Goal: Transaction & Acquisition: Purchase product/service

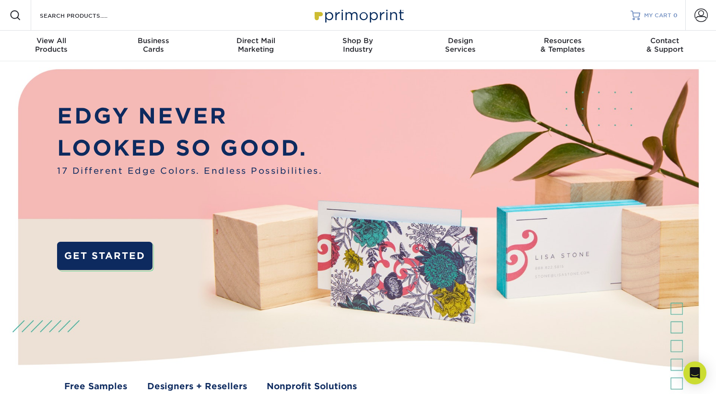
click at [653, 14] on span "MY CART" at bounding box center [657, 16] width 27 height 8
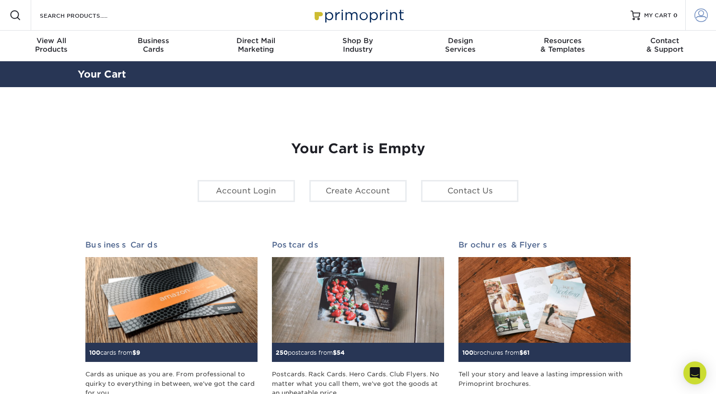
click at [702, 15] on span at bounding box center [700, 15] width 13 height 13
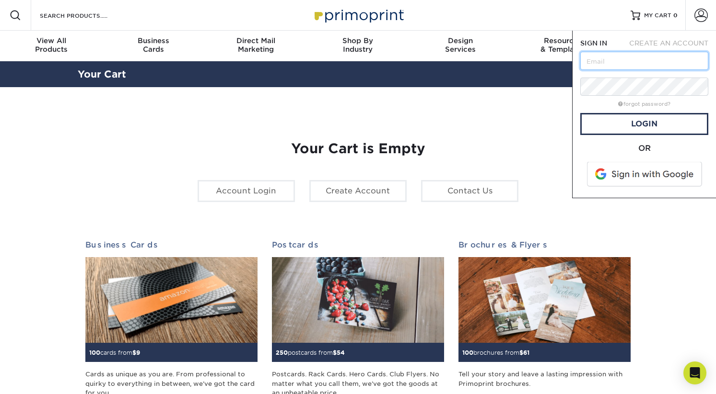
type input "s"
click at [624, 170] on span at bounding box center [645, 174] width 122 height 25
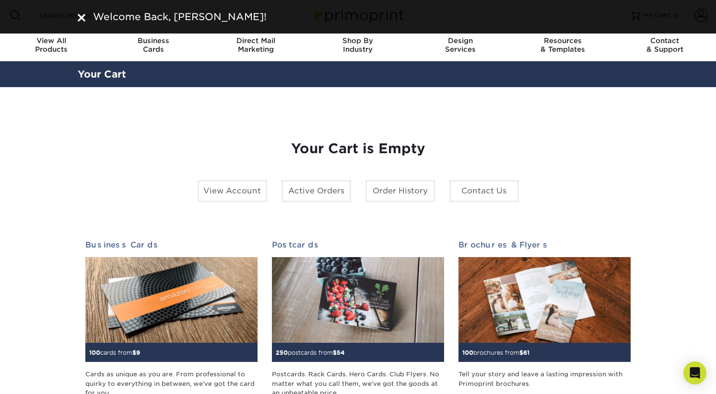
click at [88, 18] on div "Welcome Back, Timothy!" at bounding box center [358, 17] width 561 height 14
click at [76, 14] on div "Welcome Back, Timothy!" at bounding box center [357, 17] width 575 height 14
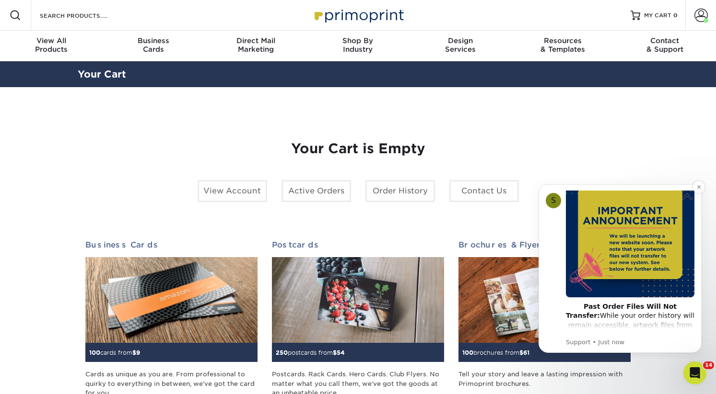
scroll to position [63, 0]
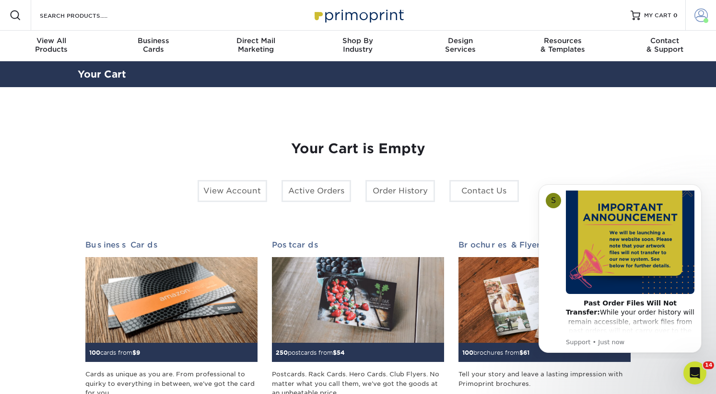
click at [696, 15] on span at bounding box center [700, 15] width 13 height 13
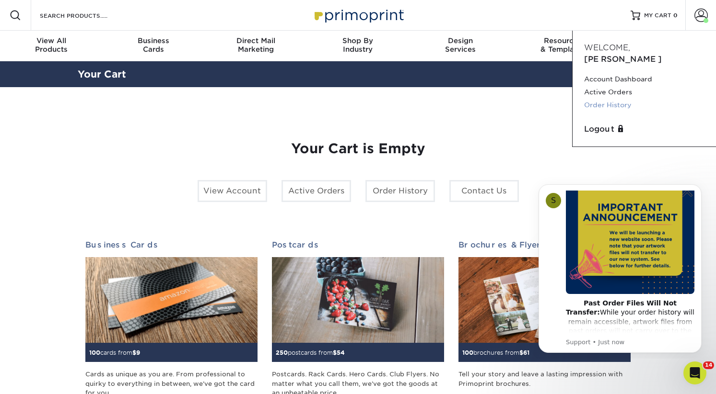
click at [621, 99] on link "Order History" at bounding box center [644, 105] width 120 height 13
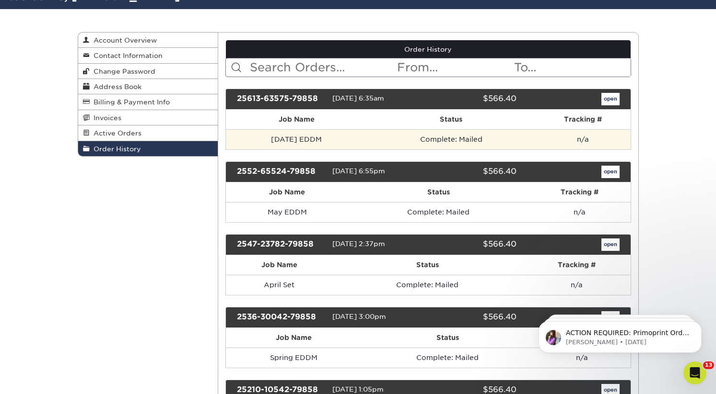
click at [286, 143] on td "June 2025 EDDM" at bounding box center [296, 139] width 141 height 20
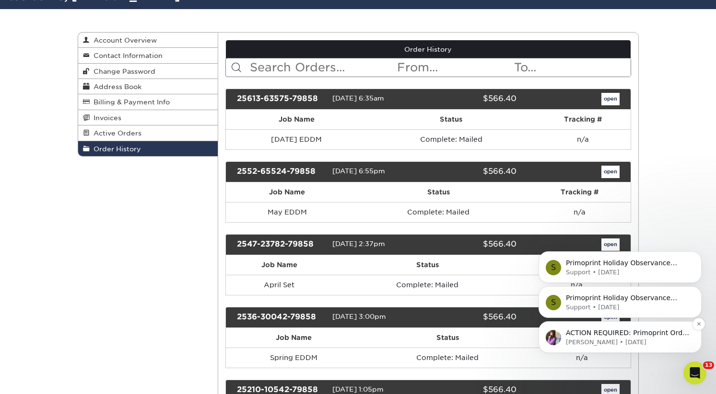
click at [578, 339] on p "Erica • 12w ago" at bounding box center [628, 342] width 124 height 9
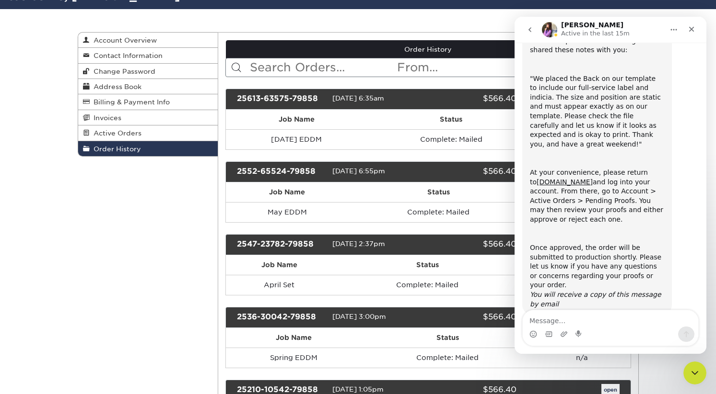
scroll to position [80, 0]
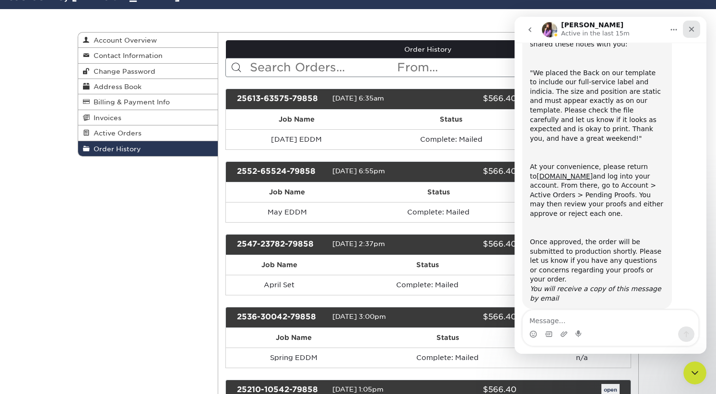
click at [692, 34] on div "Close" at bounding box center [691, 29] width 17 height 17
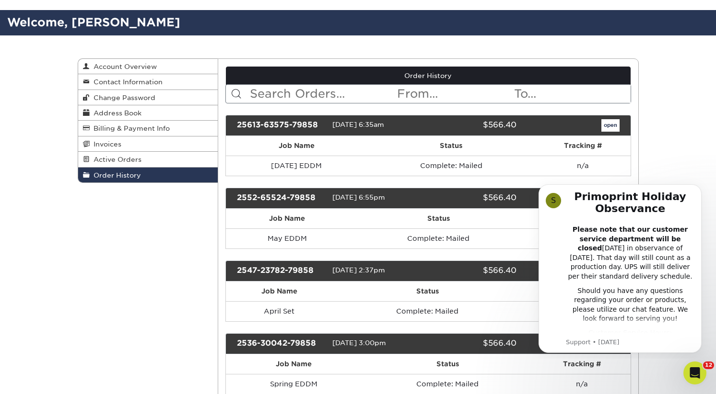
scroll to position [0, 0]
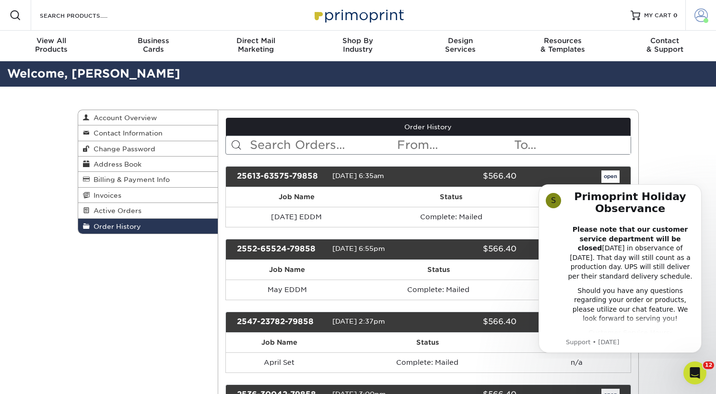
click at [699, 21] on span at bounding box center [700, 15] width 13 height 13
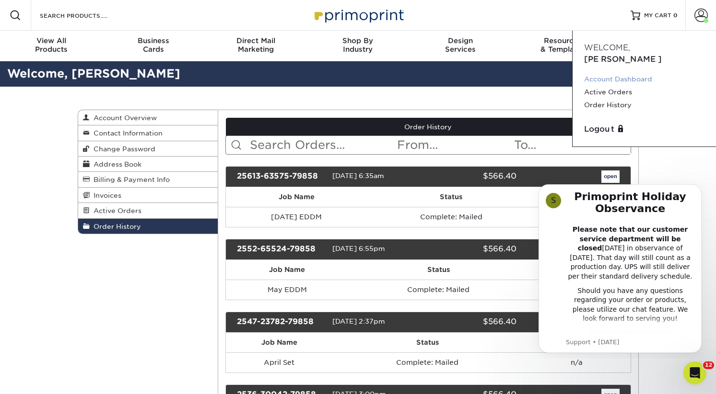
click at [630, 73] on link "Account Dashboard" at bounding box center [644, 79] width 120 height 13
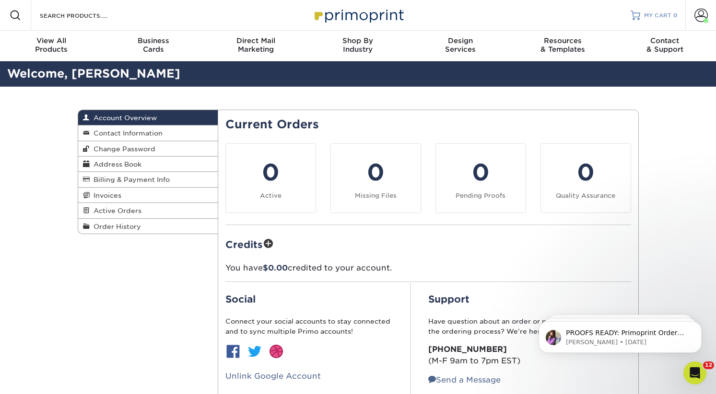
click at [648, 17] on span "MY CART" at bounding box center [657, 16] width 27 height 8
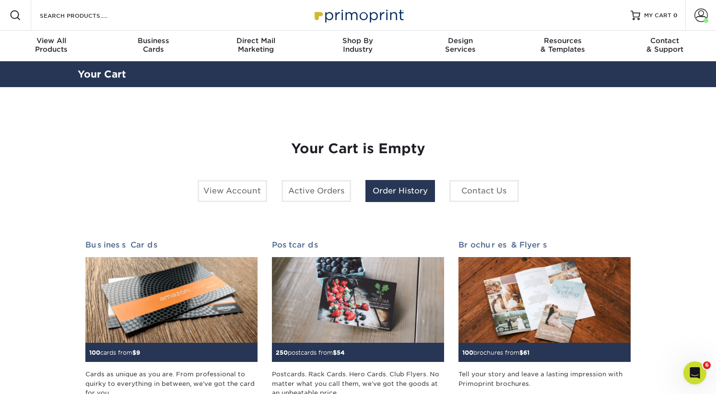
click at [406, 197] on link "Order History" at bounding box center [399, 191] width 69 height 22
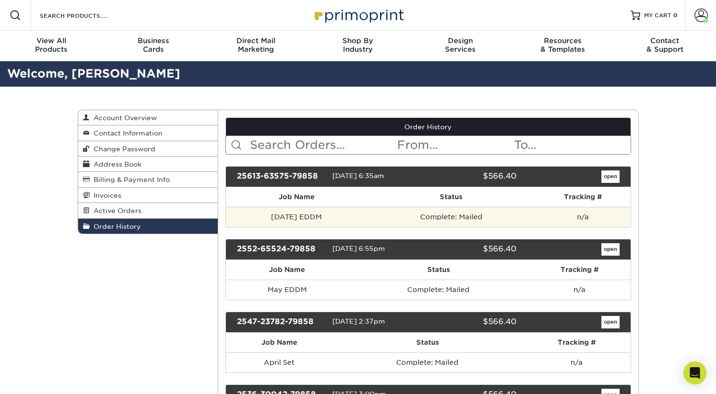
click at [327, 220] on td "June 2025 EDDM" at bounding box center [296, 217] width 141 height 20
click at [328, 213] on td "June 2025 EDDM" at bounding box center [296, 217] width 141 height 20
click at [318, 220] on td "June 2025 EDDM" at bounding box center [296, 217] width 141 height 20
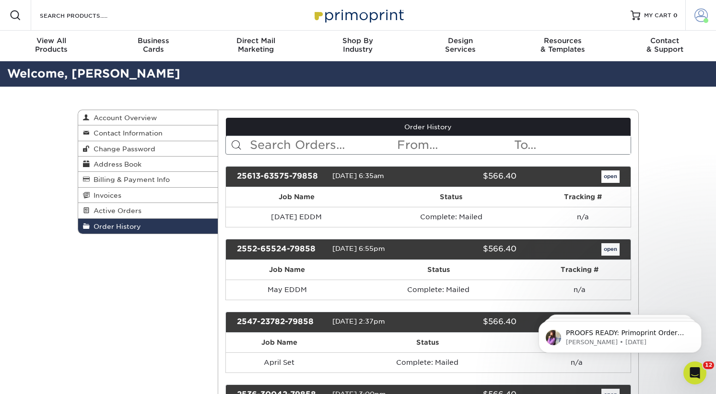
click at [703, 18] on span at bounding box center [700, 15] width 13 height 13
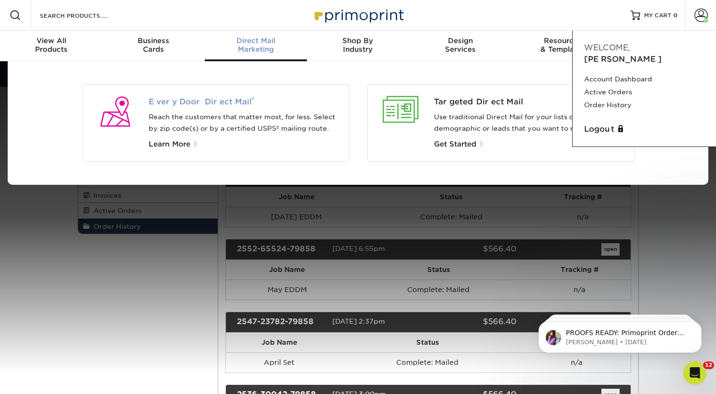
click at [253, 107] on span "Every Door Direct Mail ®" at bounding box center [245, 102] width 192 height 12
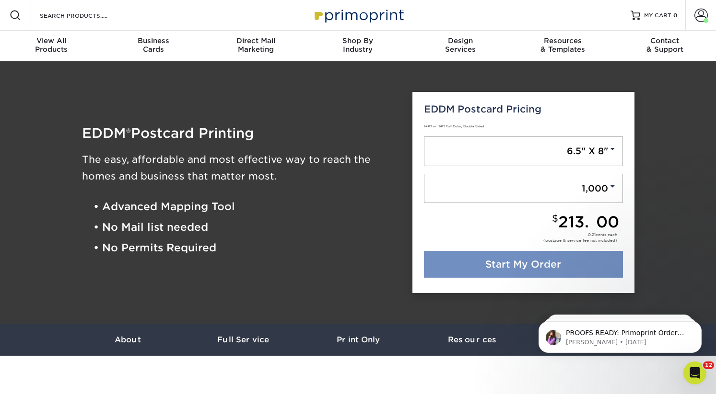
click at [495, 266] on link "Start My Order" at bounding box center [523, 264] width 199 height 27
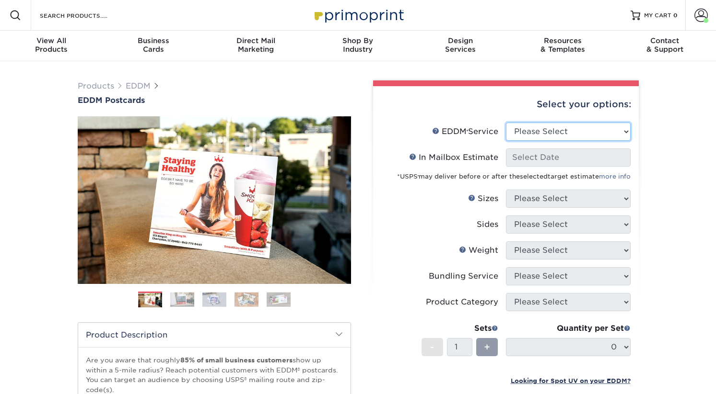
click at [548, 128] on select "Please Select Full Service Print Only" at bounding box center [568, 132] width 125 height 18
select select "full_service"
click at [506, 123] on select "Please Select Full Service Print Only" at bounding box center [568, 132] width 125 height 18
select select "-1"
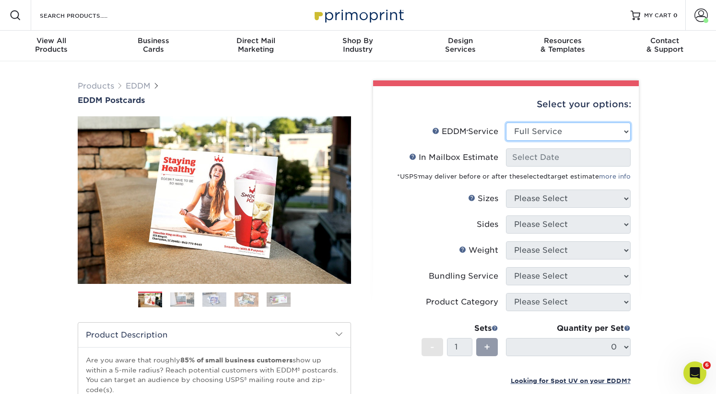
select select "-1"
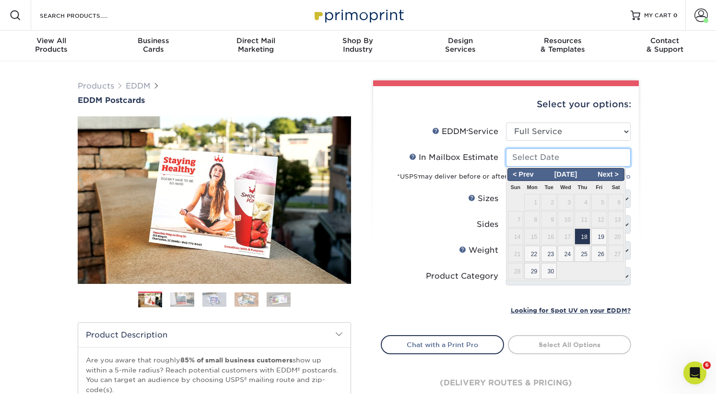
click at [553, 152] on input "In Mailbox Estimate Help In Mailbox Estimate" at bounding box center [568, 158] width 125 height 18
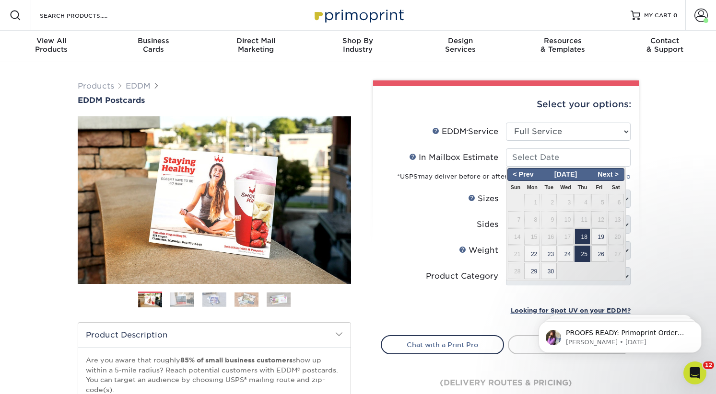
click at [586, 255] on span "25" at bounding box center [582, 254] width 16 height 16
type input "2025-09-25"
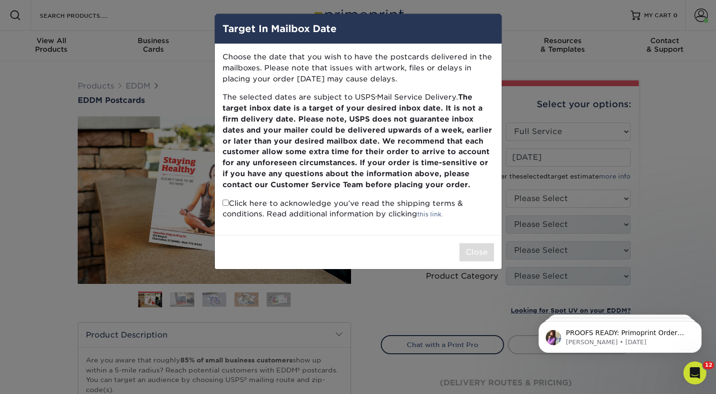
click at [323, 199] on p "Click here to acknowledge you’ve read the shipping terms & conditions. Read add…" at bounding box center [357, 209] width 271 height 22
click at [226, 206] on input "checkbox" at bounding box center [225, 203] width 6 height 6
checkbox input "true"
click at [475, 254] on button "Close" at bounding box center [476, 252] width 35 height 18
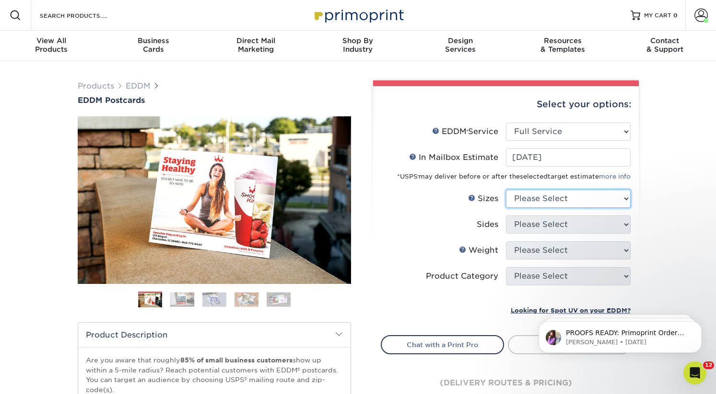
click at [543, 202] on select "Please Select 4.5" x 12" 6" x 12" 6.5" x 8" 6.5" x 9" 6.5" x 12" 7" x 8.5" 8" x…" at bounding box center [568, 199] width 125 height 18
click at [547, 196] on select "Please Select 4.5" x 12" 6" x 12" 6.5" x 8" 6.5" x 9" 6.5" x 12" 7" x 8.5" 8" x…" at bounding box center [568, 199] width 125 height 18
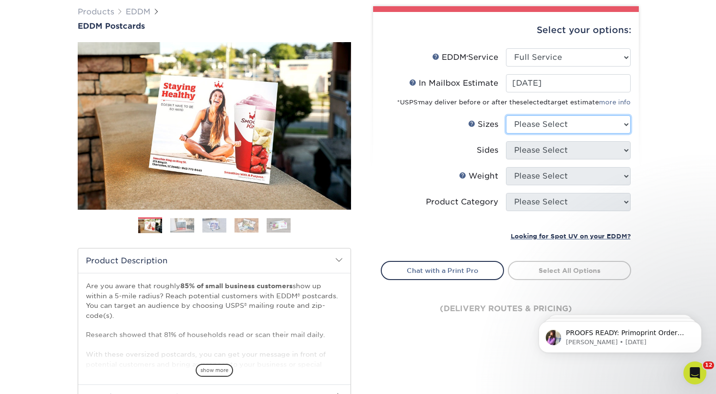
scroll to position [76, 0]
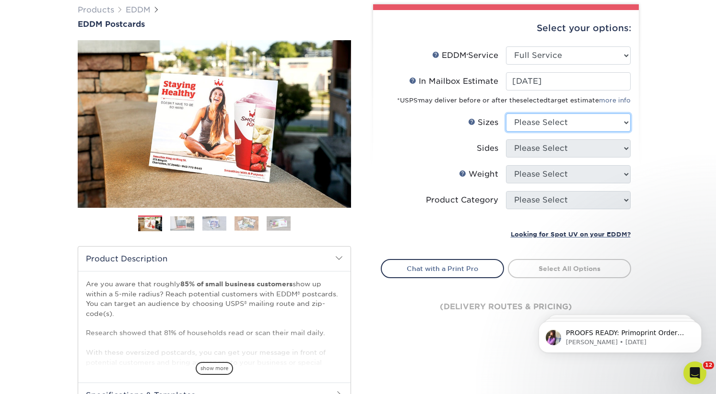
click at [561, 129] on select "Please Select 4.5" x 12" 6" x 12" 6.5" x 8" 6.5" x 9" 6.5" x 12" 7" x 8.5" 8" x…" at bounding box center [568, 123] width 125 height 18
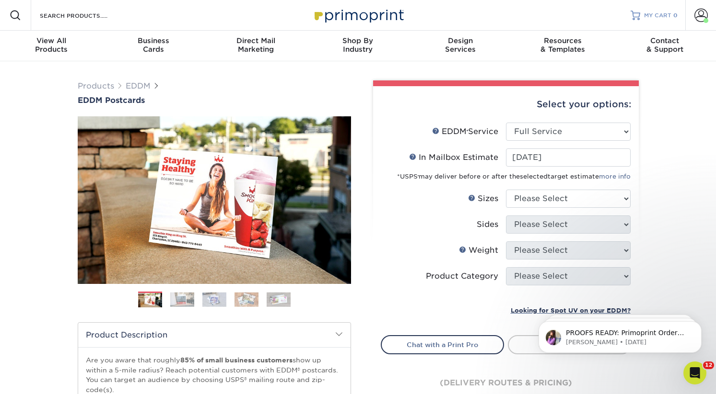
click at [675, 18] on div "MY CART 0" at bounding box center [661, 16] width 34 height 8
click at [536, 191] on select "Please Select 4.5" x 12" 6" x 12" 6.5" x 8" 6.5" x 9" 6.5" x 12" 7" x 8.5" 8" x…" at bounding box center [568, 199] width 125 height 18
select select "6.50x9.00"
click at [506, 190] on select "Please Select 4.5" x 12" 6" x 12" 6.5" x 8" 6.5" x 9" 6.5" x 12" 7" x 8.5" 8" x…" at bounding box center [568, 199] width 125 height 18
click at [530, 227] on select "Please Select Print Both Sides Print Front Only" at bounding box center [568, 225] width 125 height 18
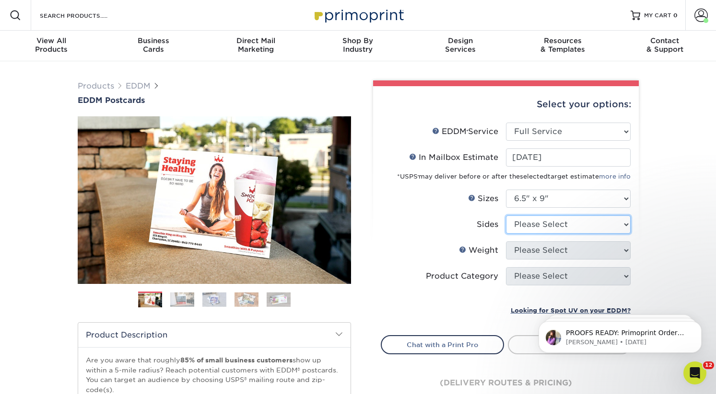
select select "13abbda7-1d64-4f25-8bb2-c179b224825d"
click at [506, 216] on select "Please Select Print Both Sides Print Front Only" at bounding box center [568, 225] width 125 height 18
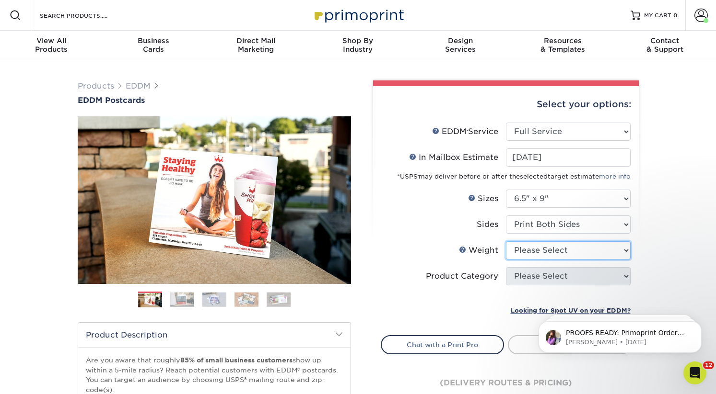
click at [531, 251] on select "Please Select 16PT 14PT" at bounding box center [568, 251] width 125 height 18
select select "14PT"
click at [506, 242] on select "Please Select 16PT 14PT" at bounding box center [568, 251] width 125 height 18
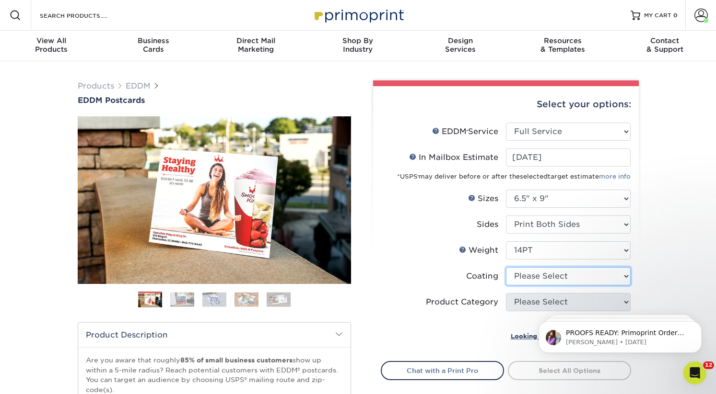
click at [537, 285] on select at bounding box center [568, 276] width 125 height 18
select select "121bb7b5-3b4d-429f-bd8d-bbf80e953313"
click at [506, 267] on select at bounding box center [568, 276] width 125 height 18
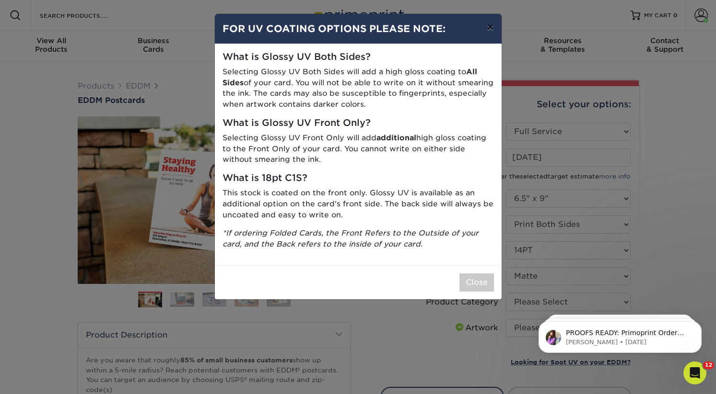
click at [491, 29] on button "×" at bounding box center [490, 27] width 22 height 27
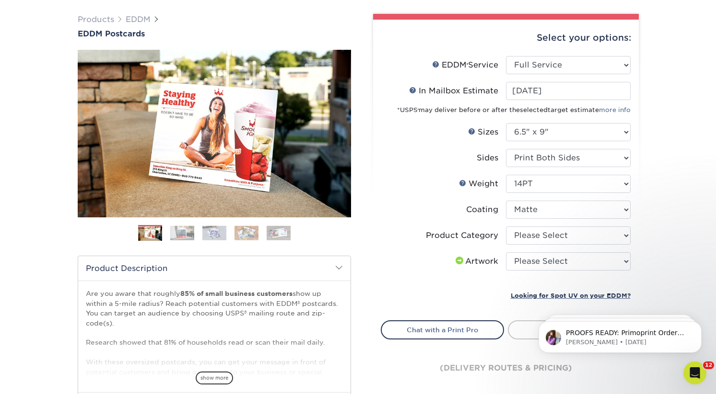
scroll to position [85, 0]
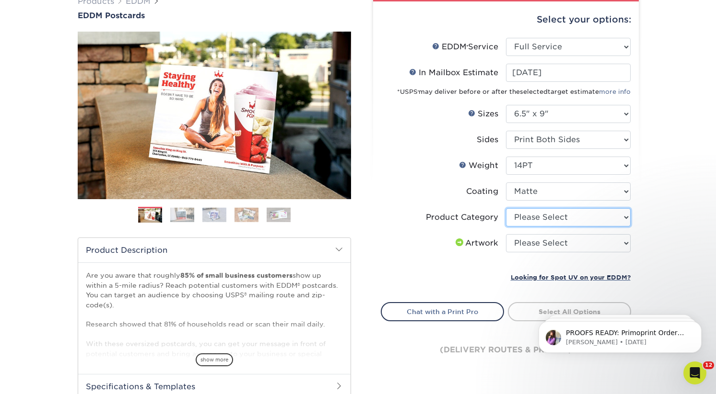
click at [527, 219] on select "Please Select Postcards" at bounding box center [568, 217] width 125 height 18
select select "9b7272e0-d6c8-4c3c-8e97-d3a1bcdab858"
click at [506, 208] on select "Please Select Postcards" at bounding box center [568, 217] width 125 height 18
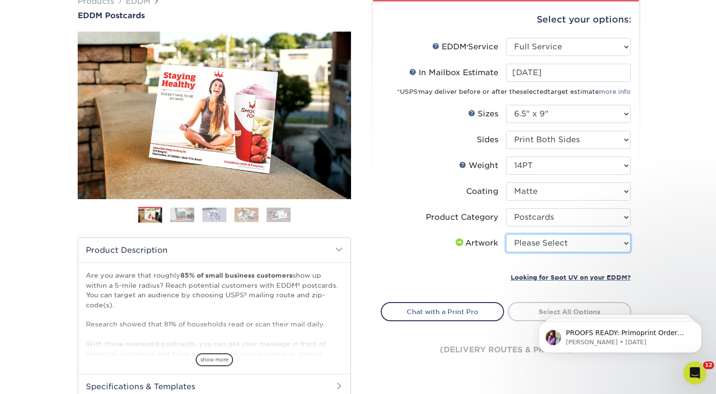
click at [527, 243] on select "Please Select I will upload files I need a design - $150" at bounding box center [568, 243] width 125 height 18
select select "upload"
click at [506, 234] on select "Please Select I will upload files I need a design - $150" at bounding box center [568, 243] width 125 height 18
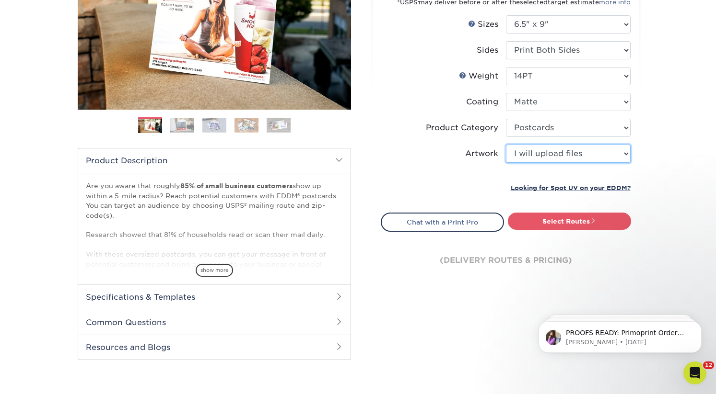
scroll to position [175, 0]
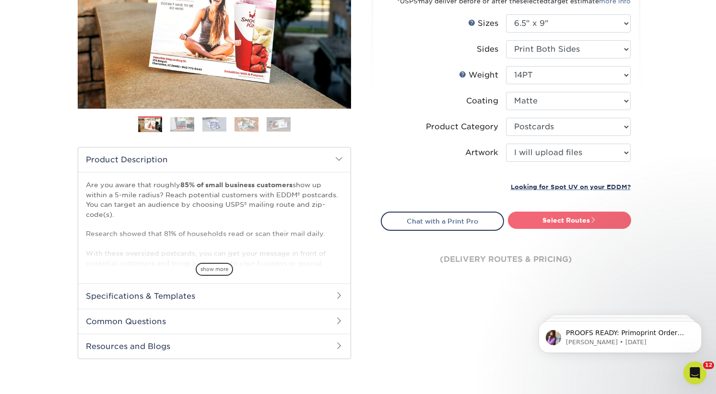
click at [557, 221] on link "Select Routes" at bounding box center [569, 220] width 123 height 17
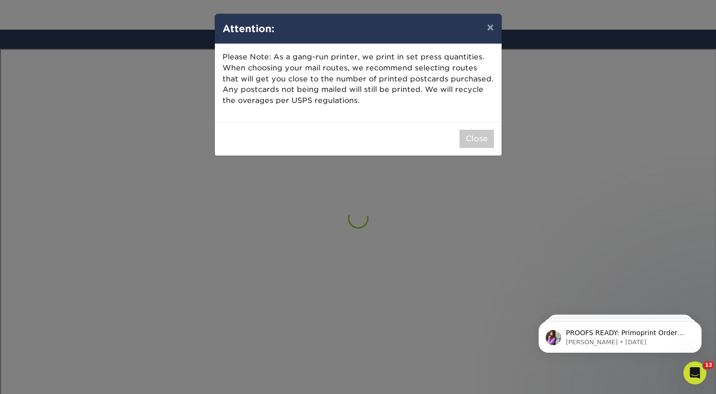
scroll to position [558, 0]
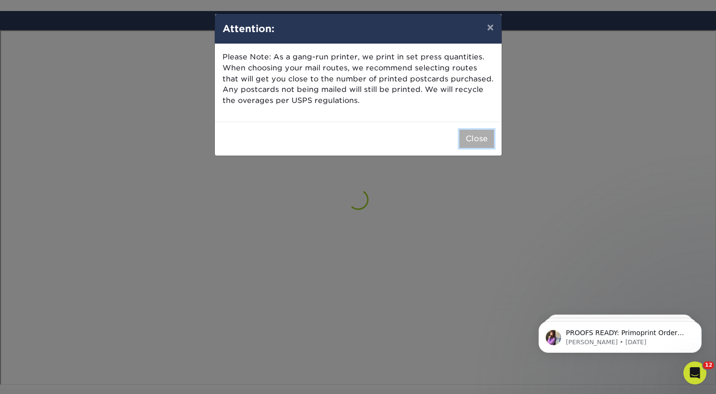
click at [475, 142] on button "Close" at bounding box center [476, 139] width 35 height 18
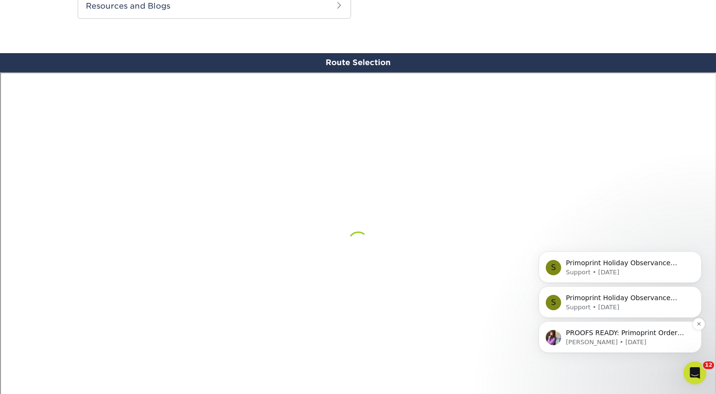
scroll to position [537, 0]
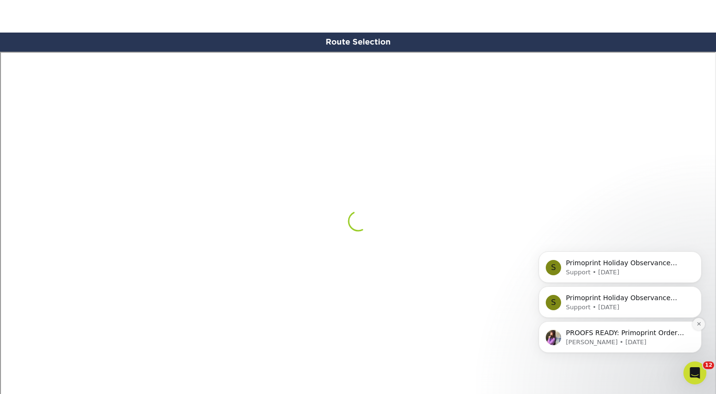
click at [697, 325] on icon "Dismiss notification" at bounding box center [697, 324] width 3 height 3
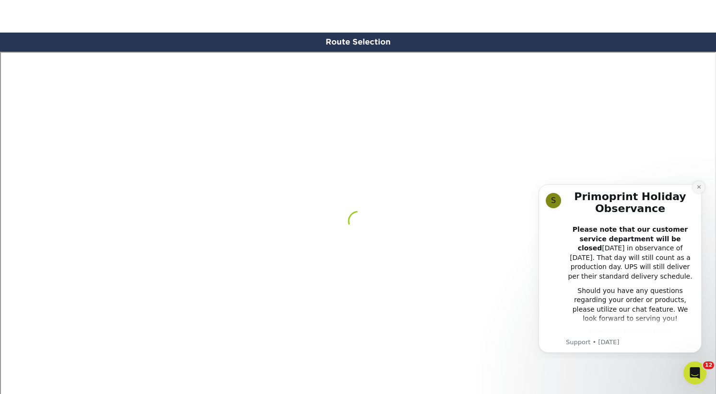
click at [698, 189] on icon "Dismiss notification" at bounding box center [698, 187] width 5 height 5
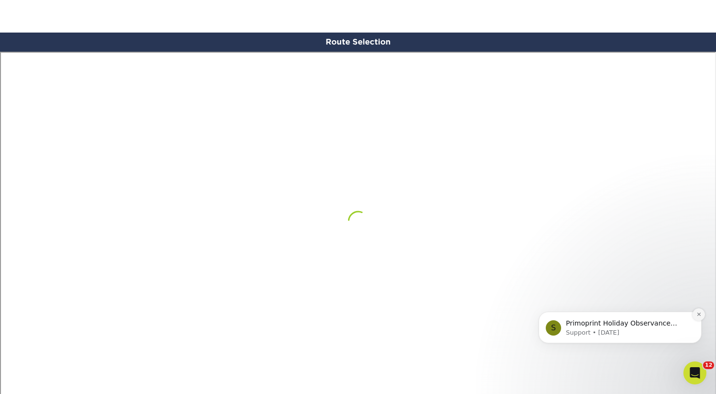
click at [696, 317] on button "Dismiss notification" at bounding box center [698, 315] width 12 height 12
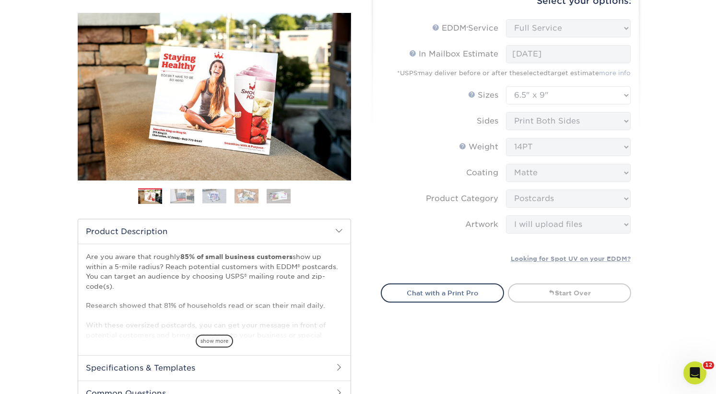
scroll to position [117, 0]
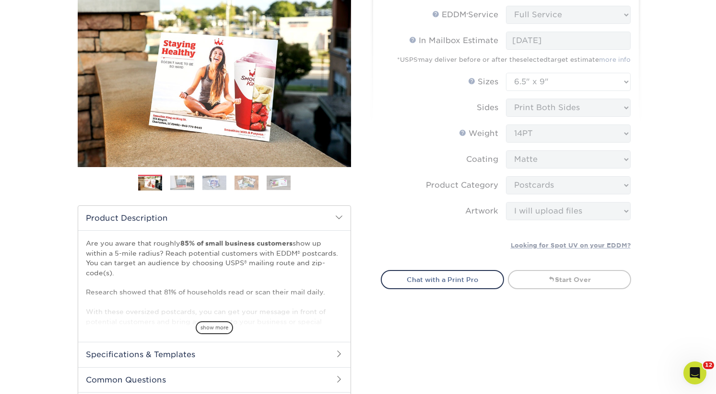
click at [189, 182] on img at bounding box center [182, 182] width 24 height 15
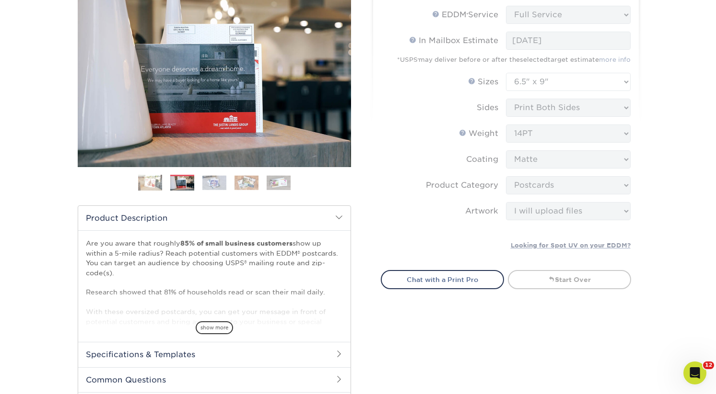
click at [211, 182] on img at bounding box center [214, 182] width 24 height 15
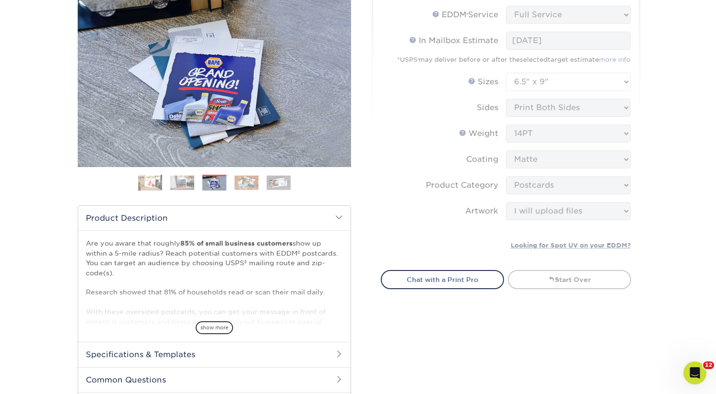
click at [252, 183] on img at bounding box center [246, 182] width 24 height 15
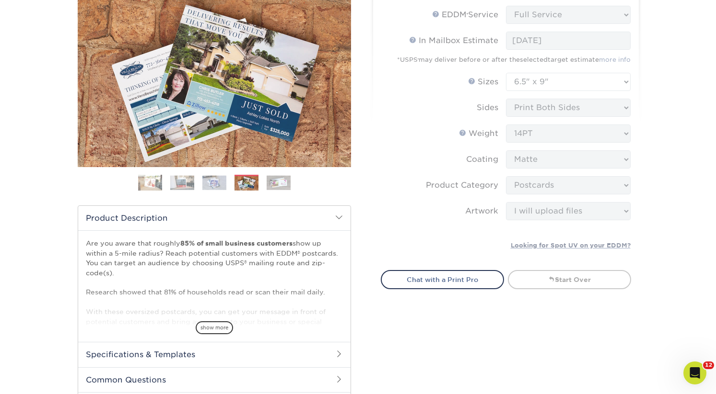
click at [283, 182] on img at bounding box center [278, 182] width 24 height 15
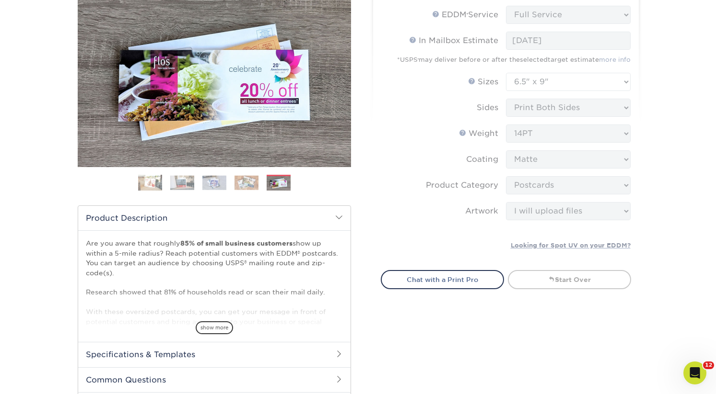
click at [249, 178] on img at bounding box center [246, 182] width 24 height 15
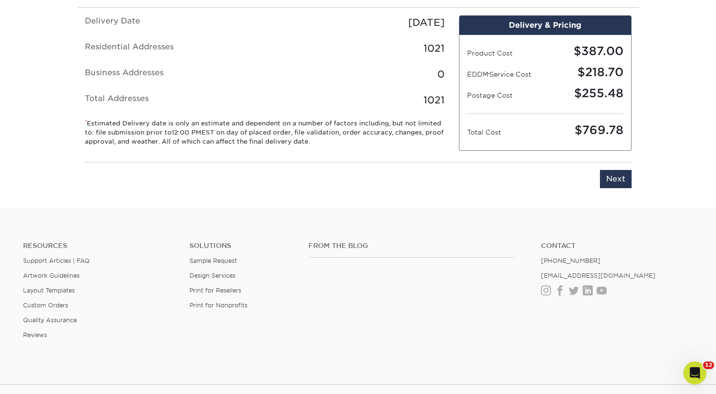
scroll to position [623, 0]
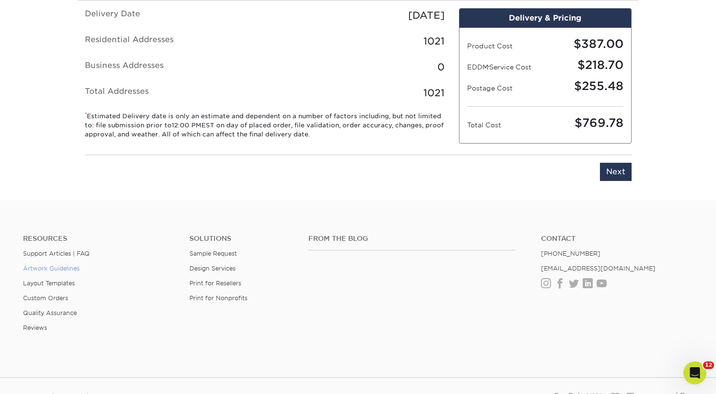
click at [70, 268] on link "Artwork Guidelines" at bounding box center [51, 268] width 57 height 7
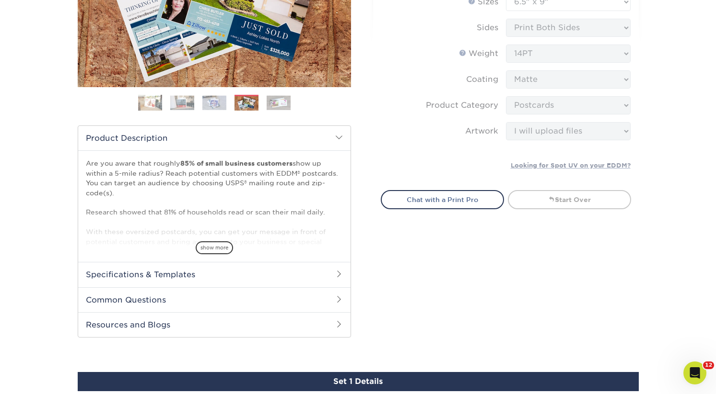
scroll to position [0, 0]
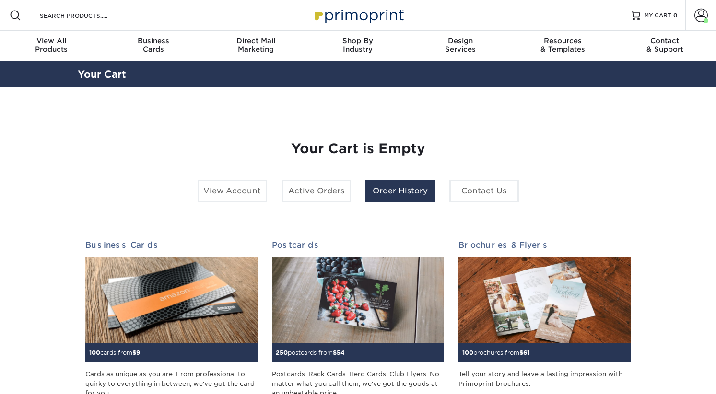
click at [399, 189] on link "Order History" at bounding box center [399, 191] width 69 height 22
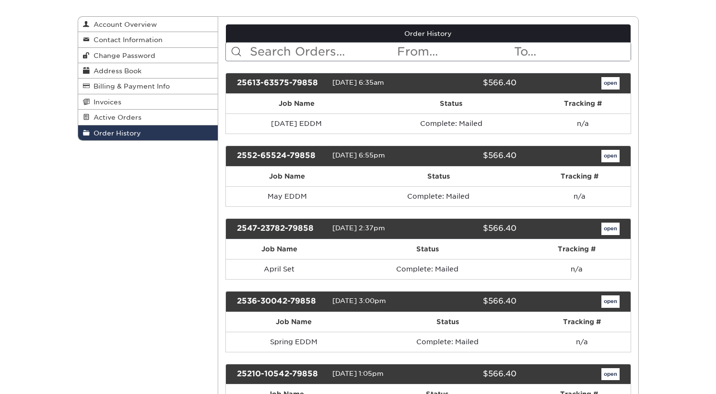
scroll to position [136, 0]
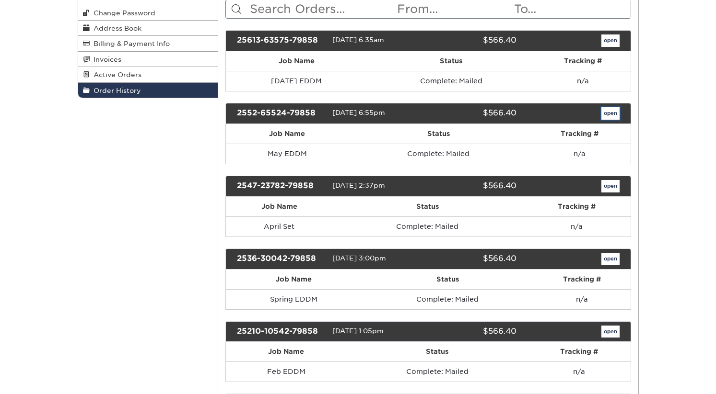
click at [605, 116] on link "open" at bounding box center [610, 113] width 18 height 12
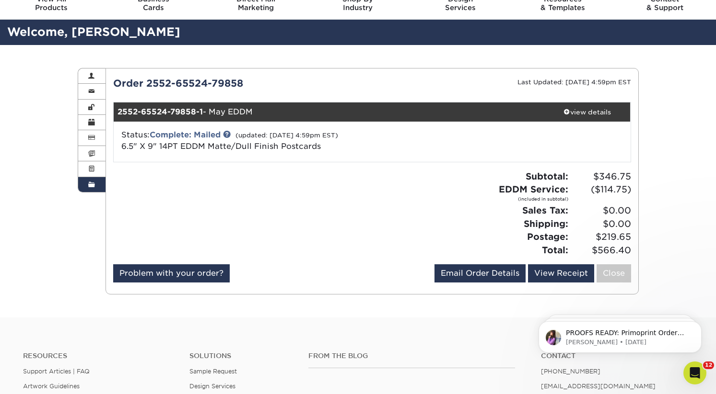
scroll to position [0, 0]
